Goal: Book appointment/travel/reservation

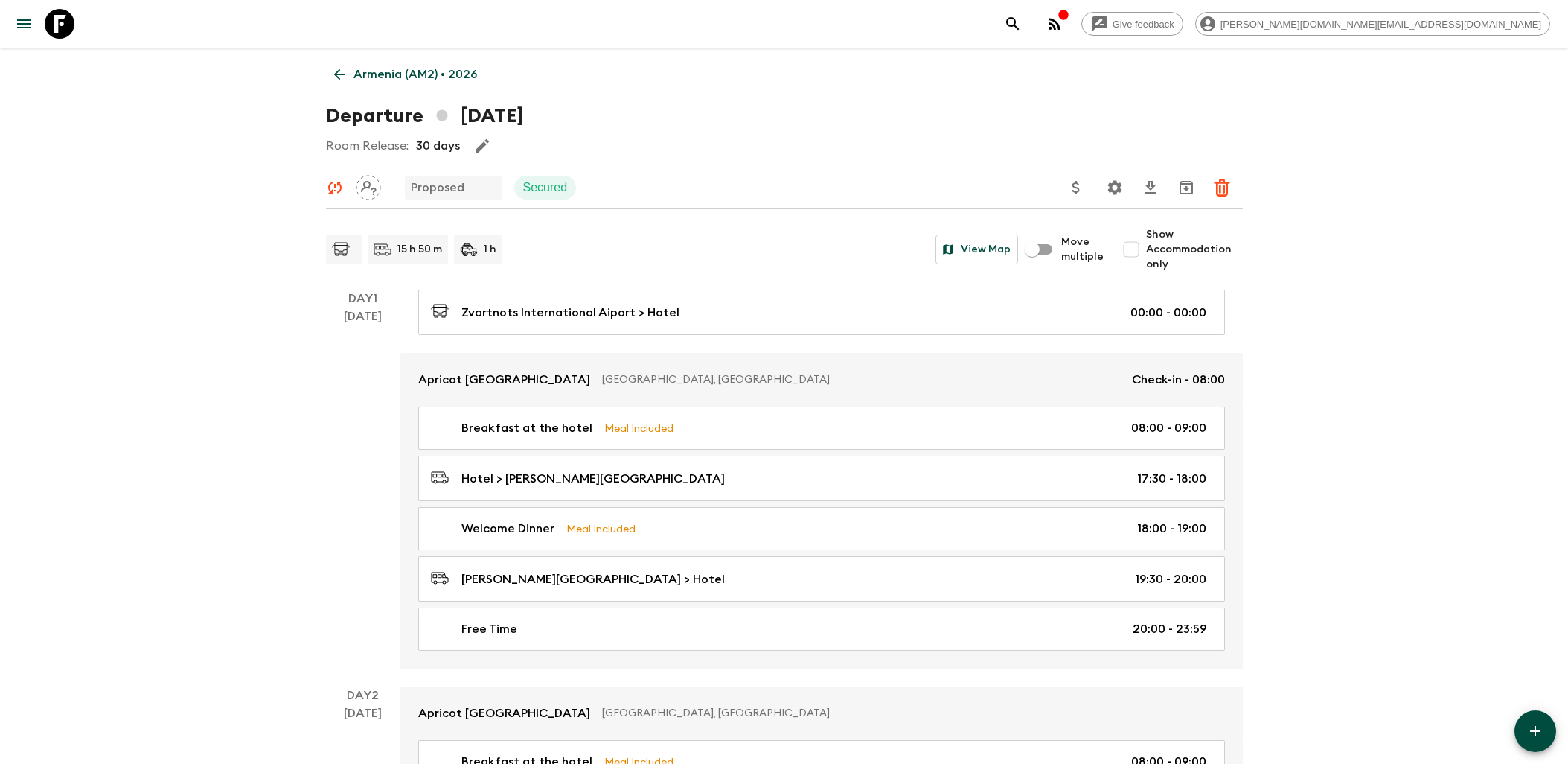
scroll to position [1737, 0]
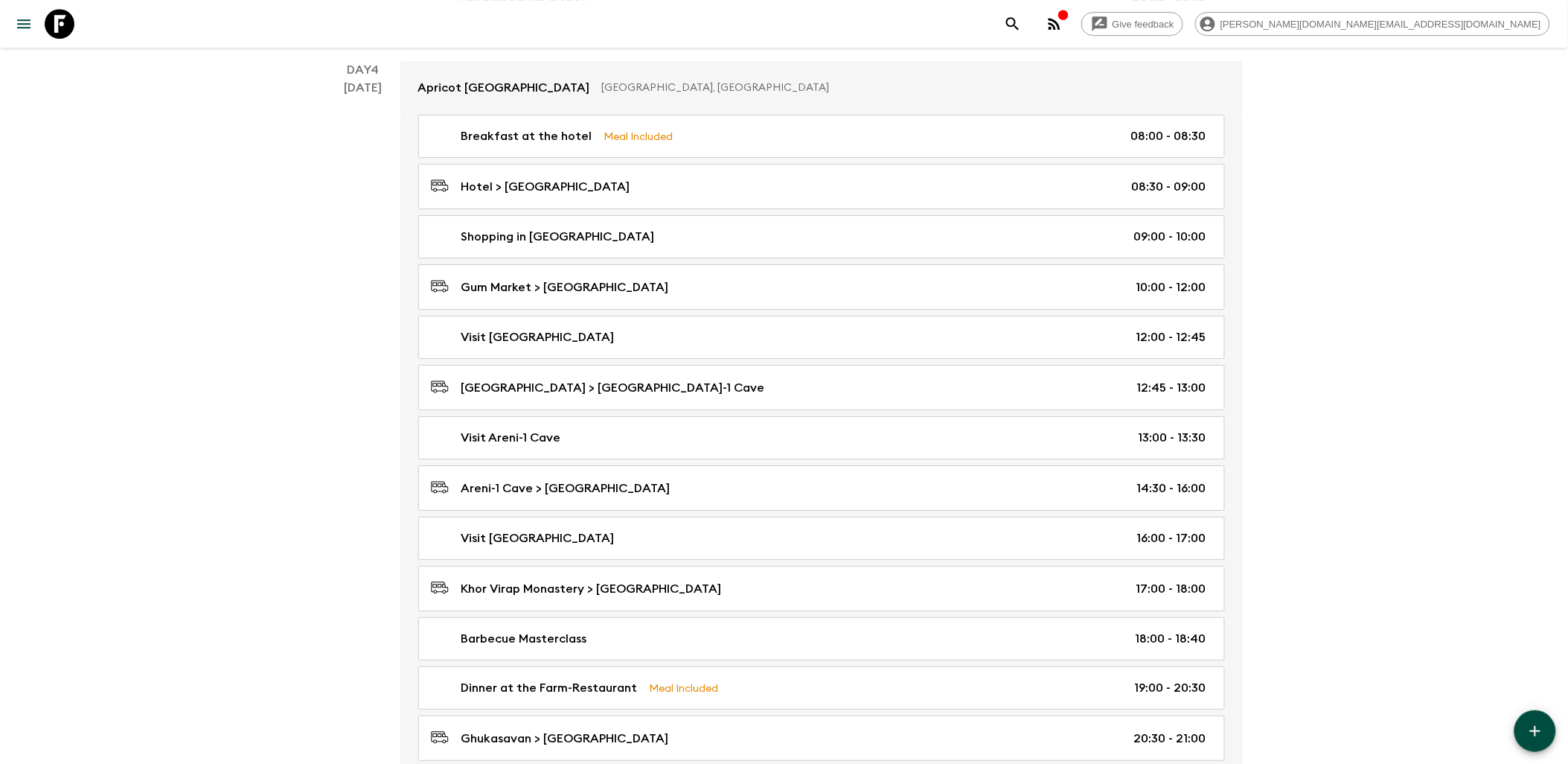
click at [60, 29] on icon at bounding box center [59, 24] width 30 height 30
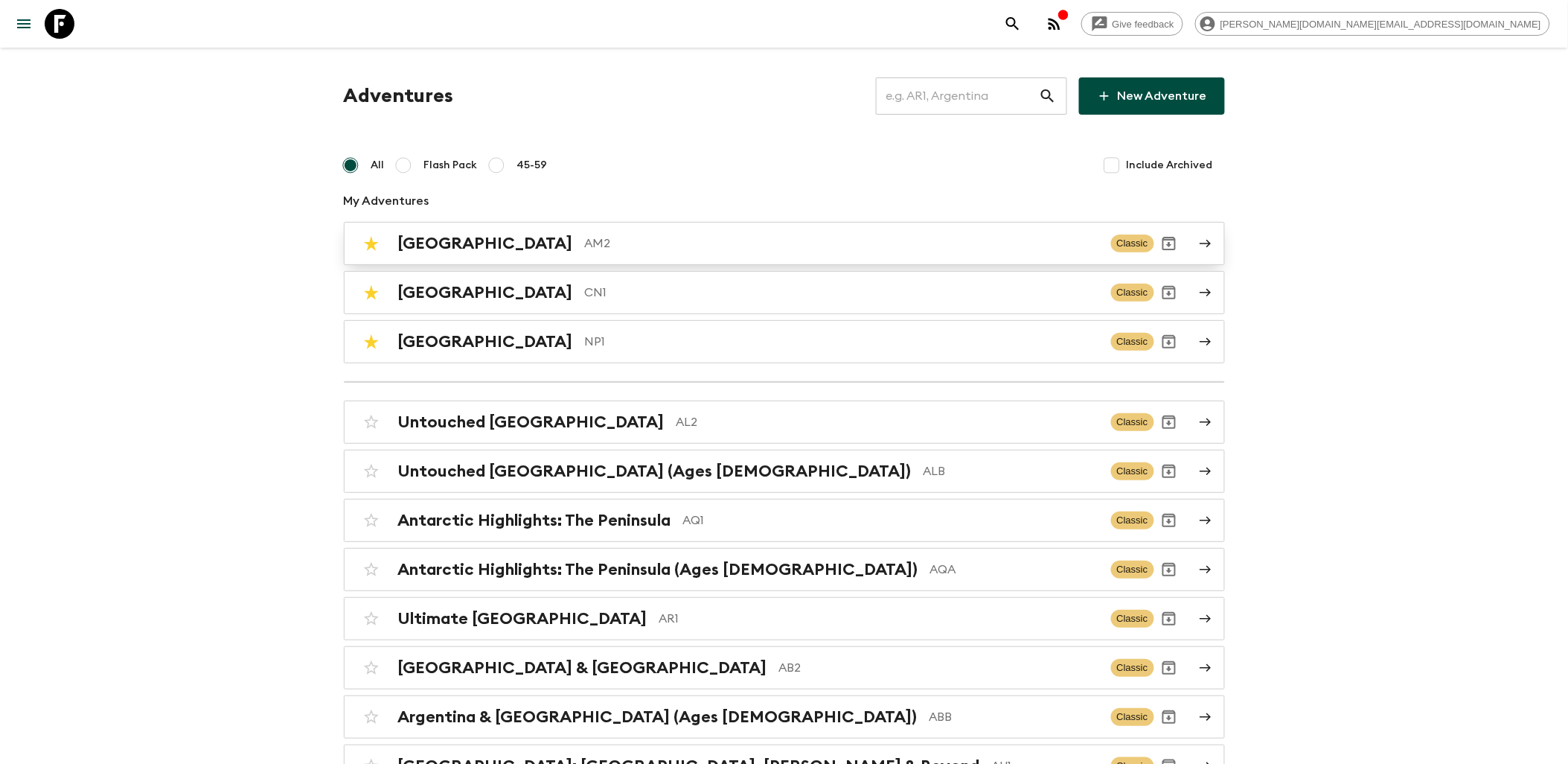
click at [585, 240] on p "AM2" at bounding box center [841, 243] width 514 height 18
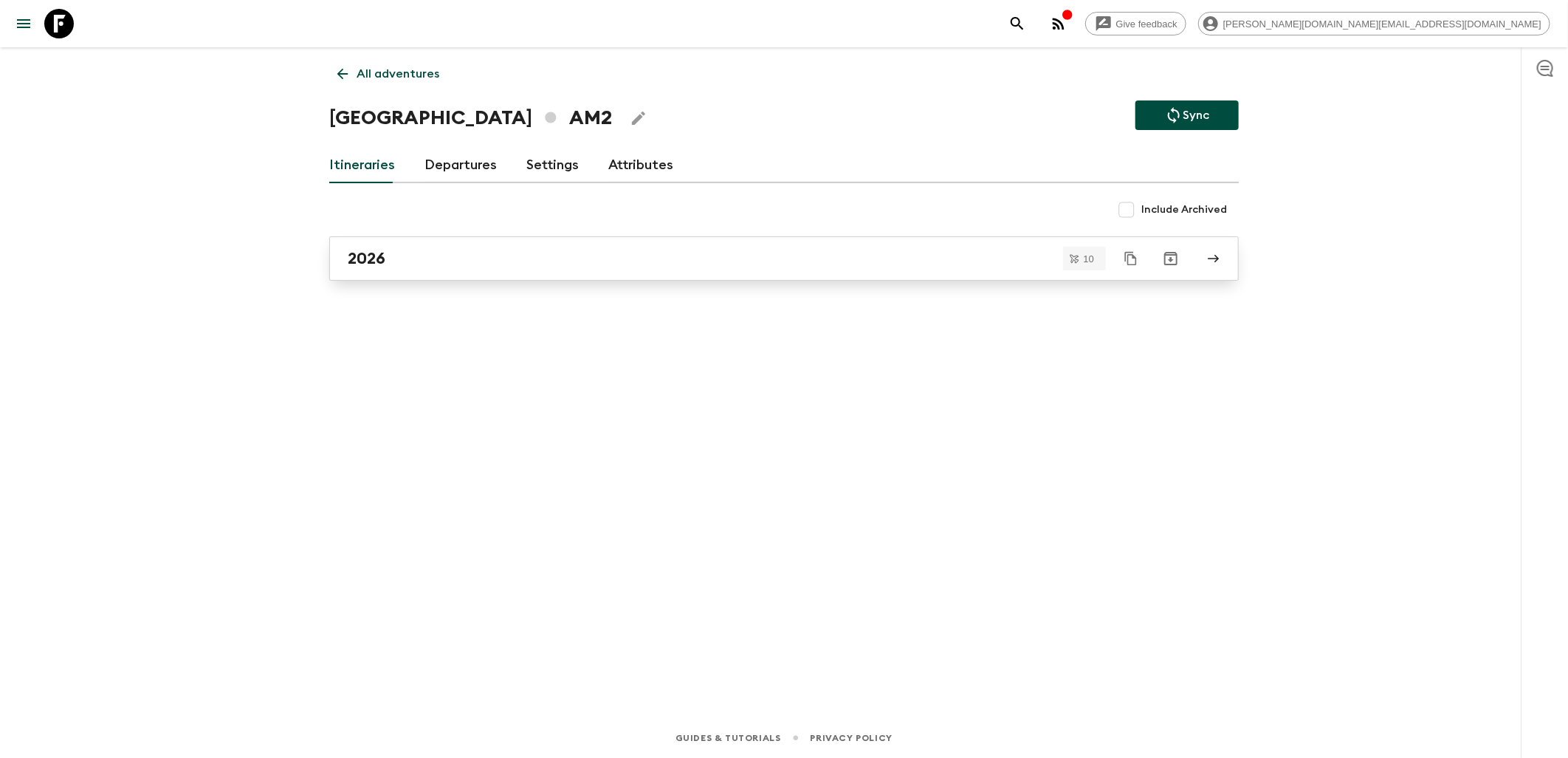
click at [410, 250] on div "2026" at bounding box center [770, 258] width 845 height 19
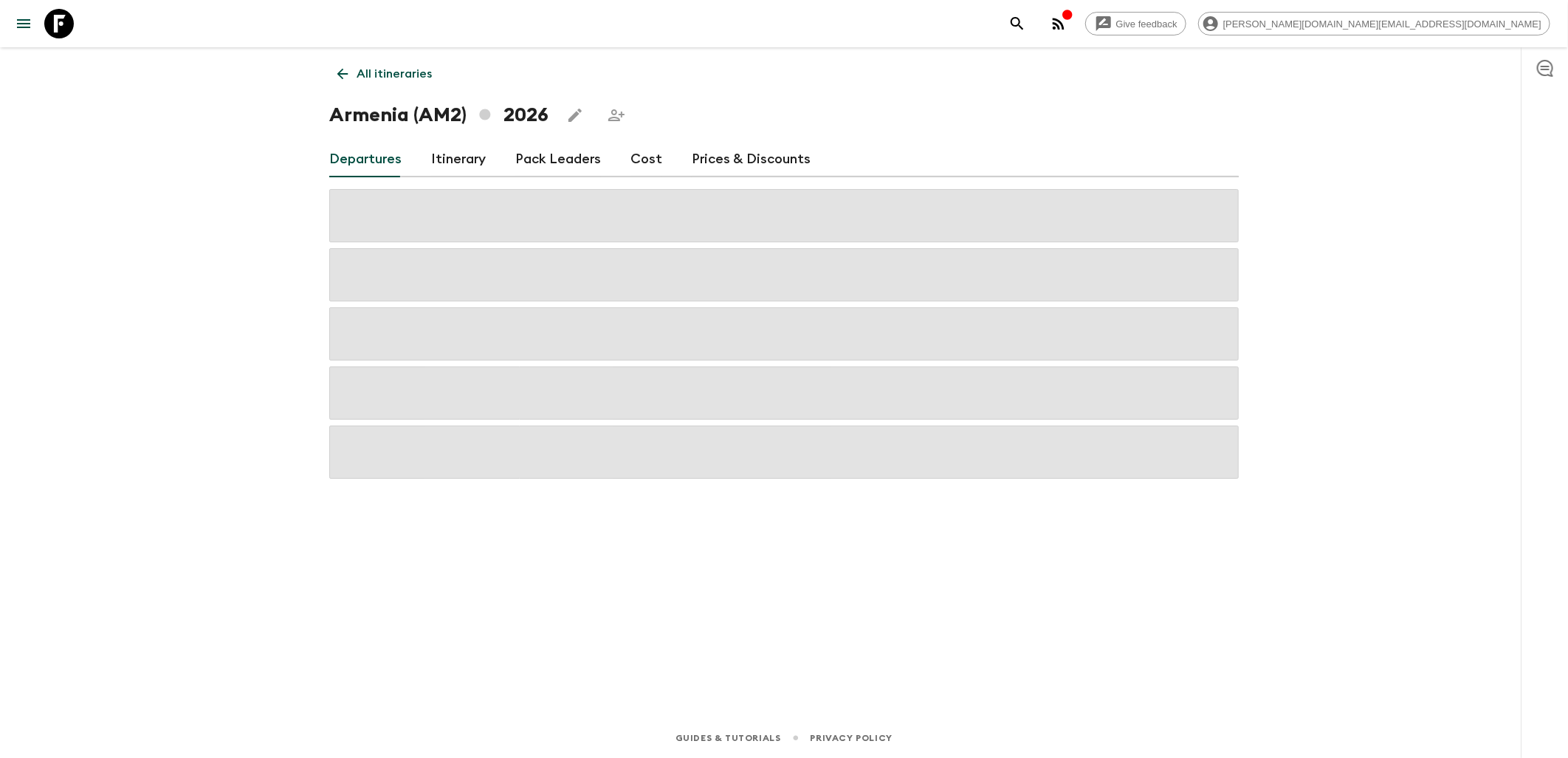
click at [633, 166] on link "Cost" at bounding box center [646, 159] width 32 height 36
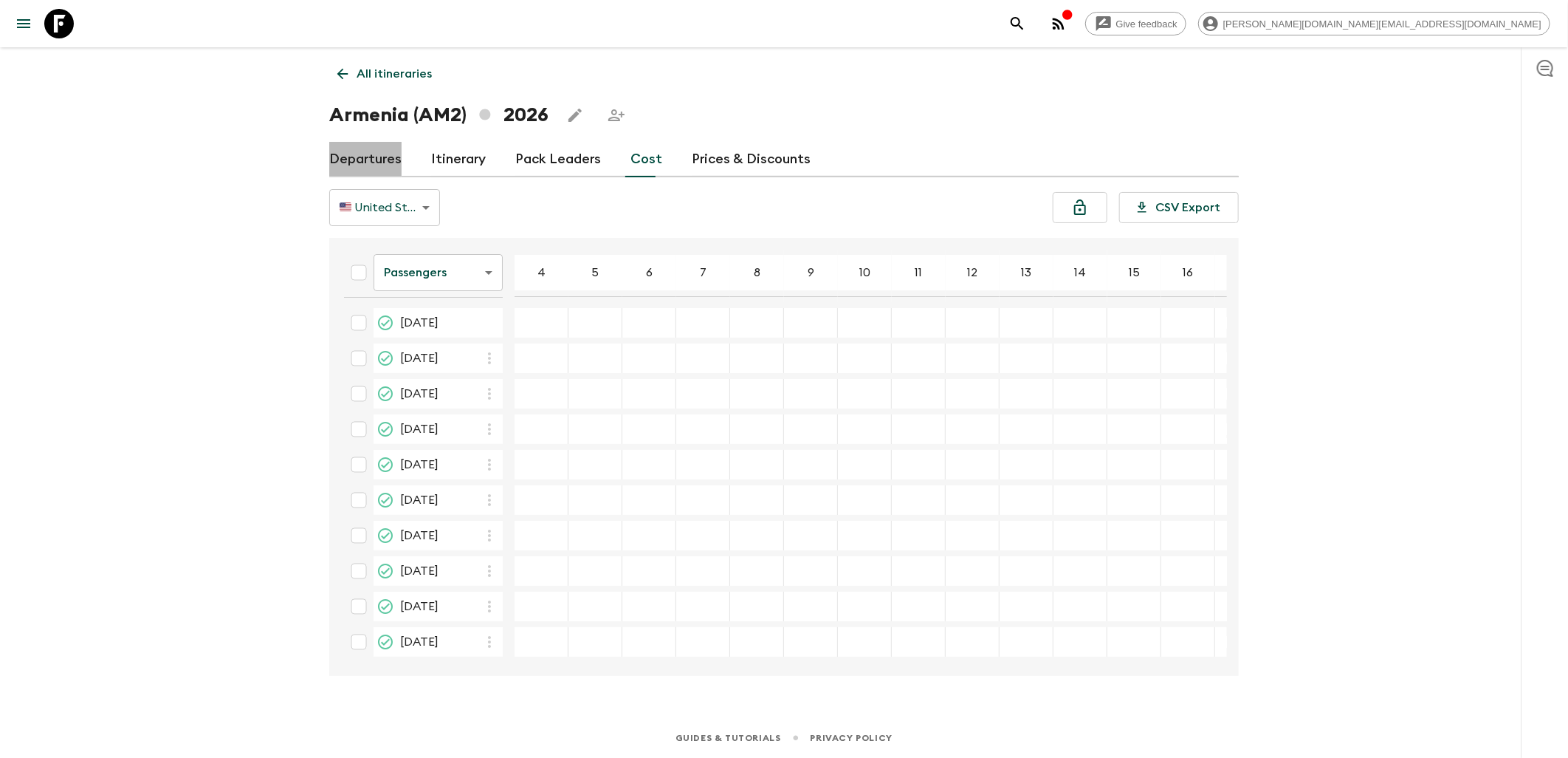
click at [368, 154] on link "Departures" at bounding box center [365, 159] width 72 height 36
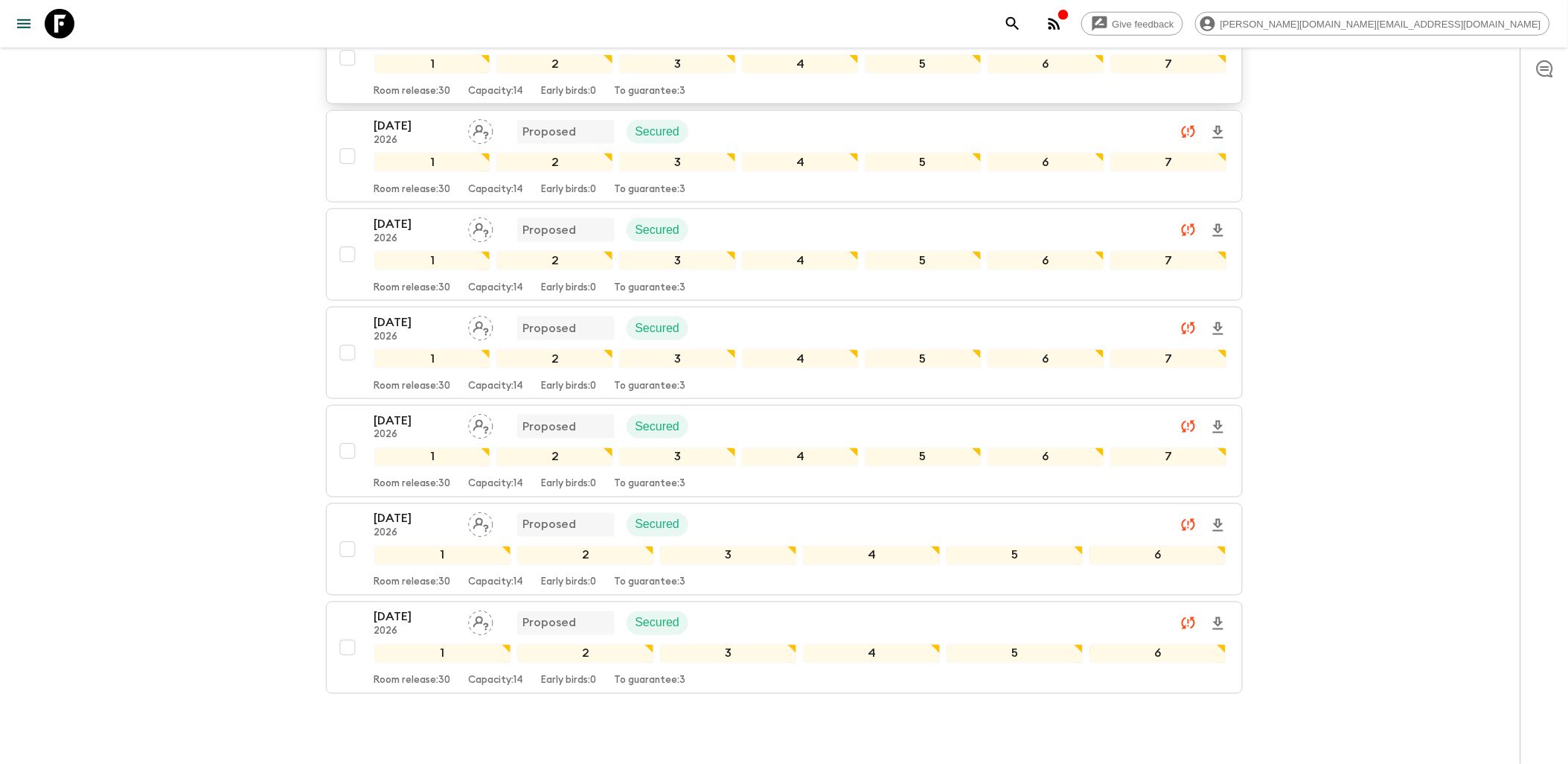
scroll to position [310, 0]
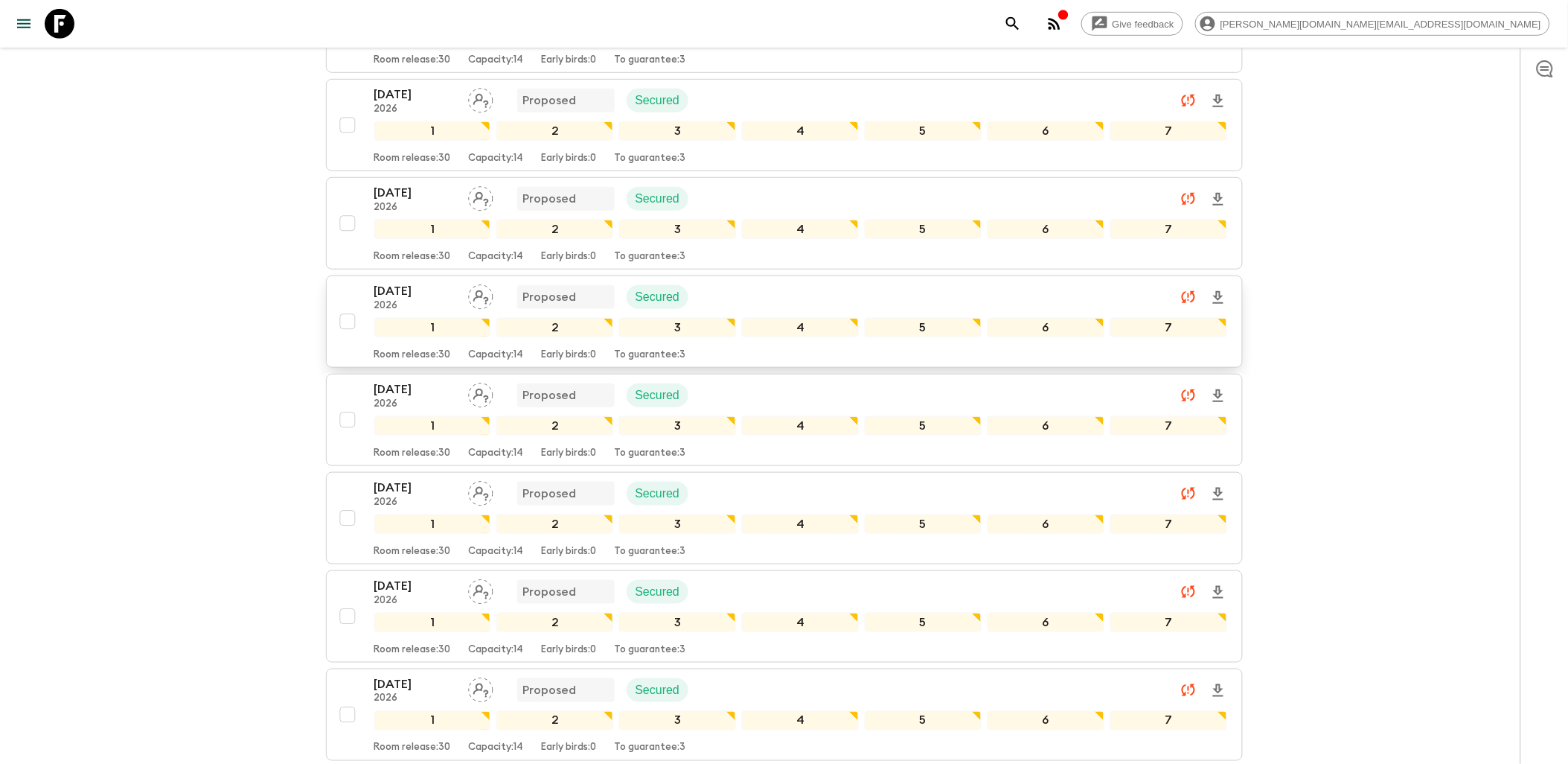
click at [763, 292] on div "[DATE] 2026 Proposed Secured" at bounding box center [801, 297] width 852 height 30
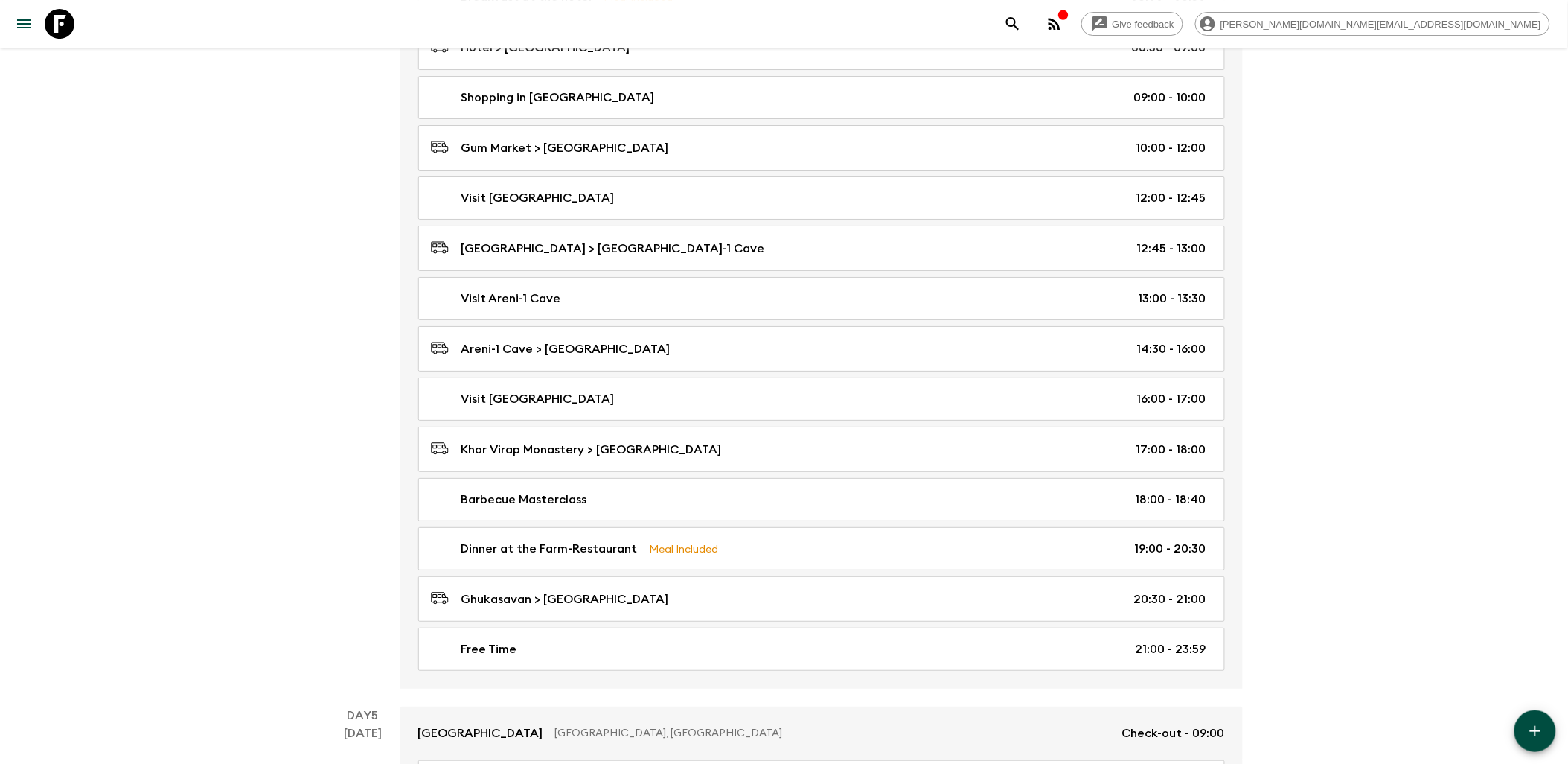
scroll to position [1902, 0]
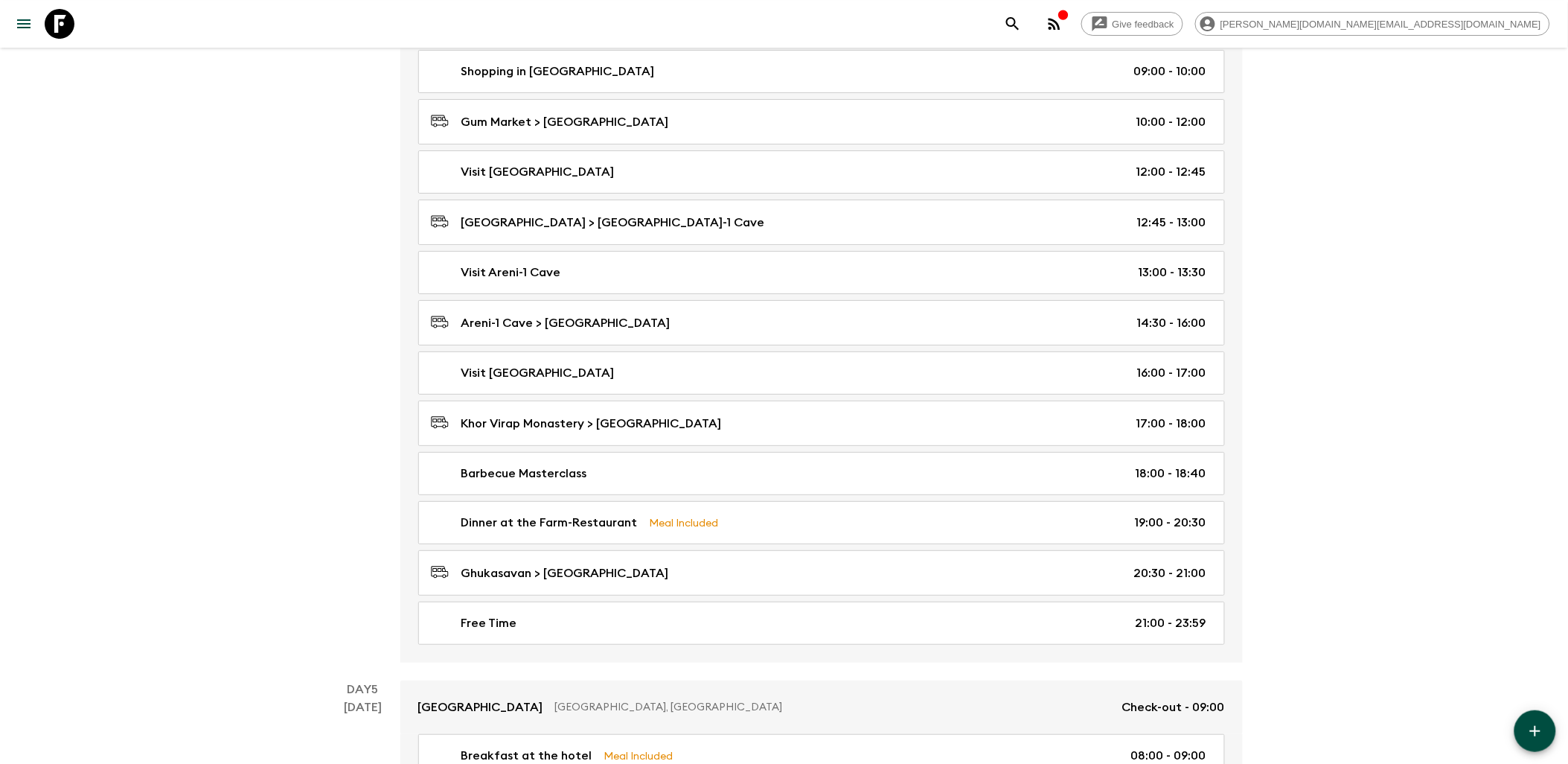
click at [69, 18] on icon at bounding box center [59, 24] width 30 height 30
